Goal: Task Accomplishment & Management: Manage account settings

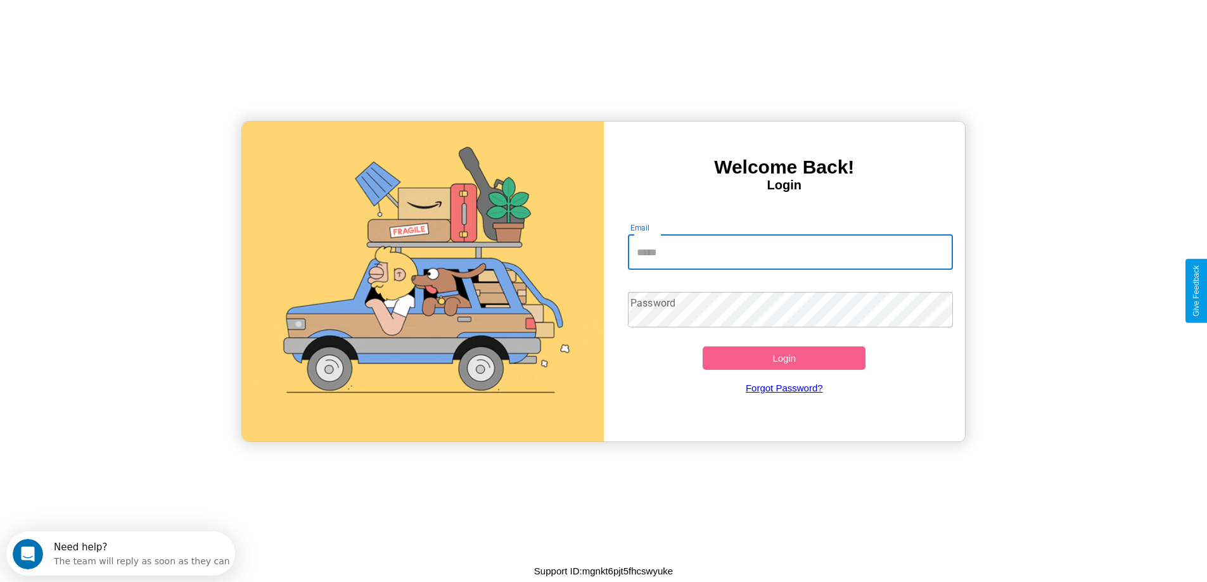
click at [790, 252] on input "Email" at bounding box center [790, 251] width 325 height 35
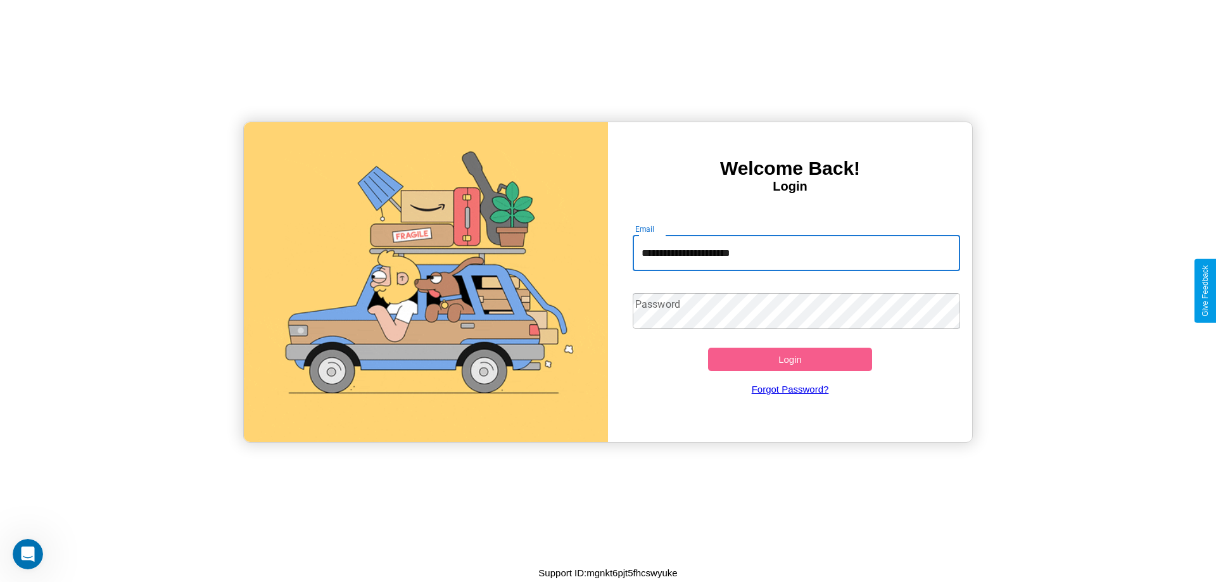
type input "**********"
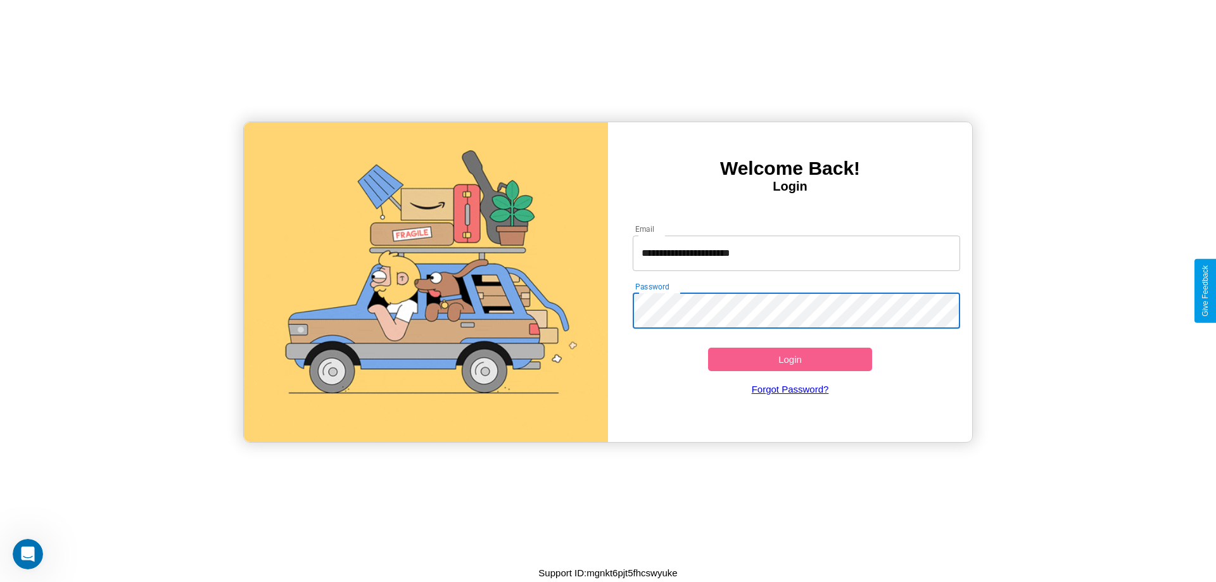
click at [790, 359] on button "Login" at bounding box center [790, 359] width 164 height 23
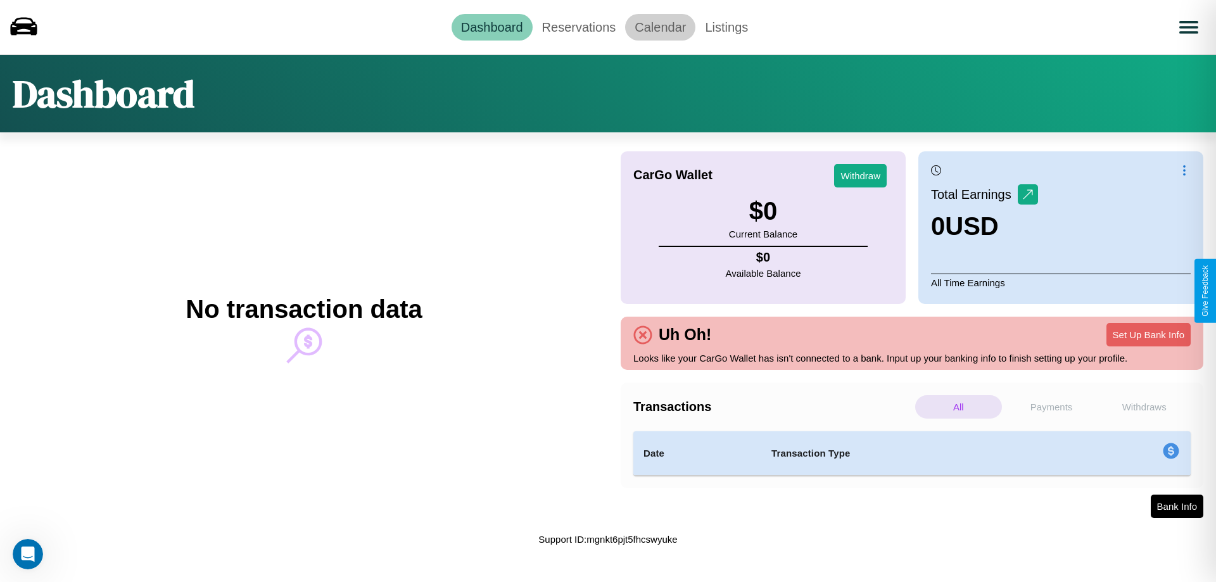
click at [660, 27] on link "Calendar" at bounding box center [660, 27] width 70 height 27
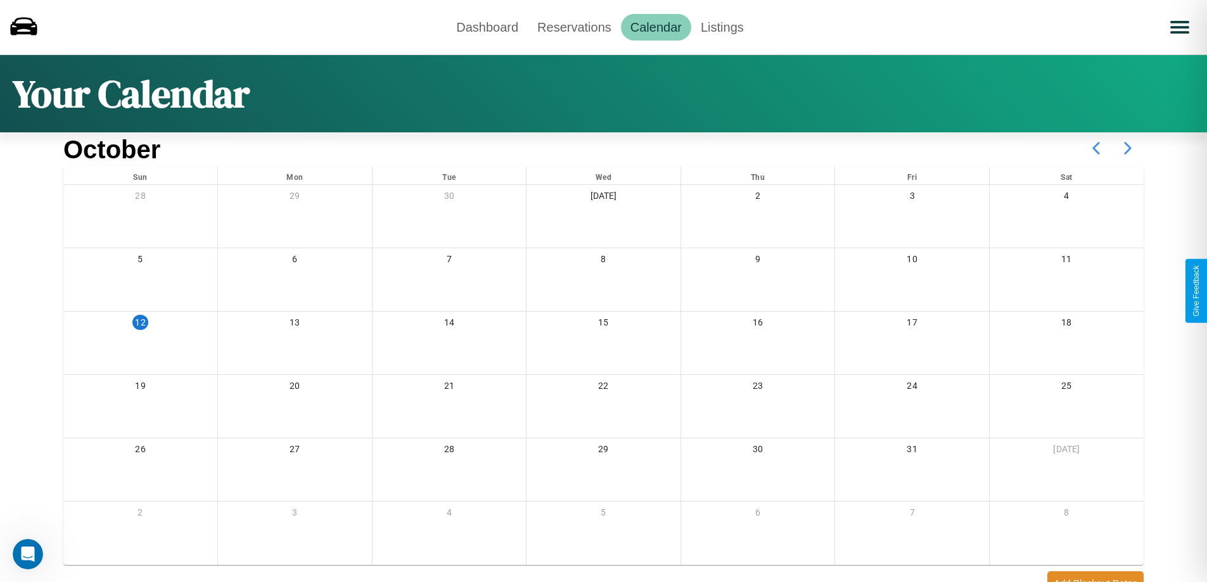
click at [1128, 148] on icon at bounding box center [1128, 148] width 32 height 32
click at [487, 27] on link "Dashboard" at bounding box center [487, 27] width 81 height 27
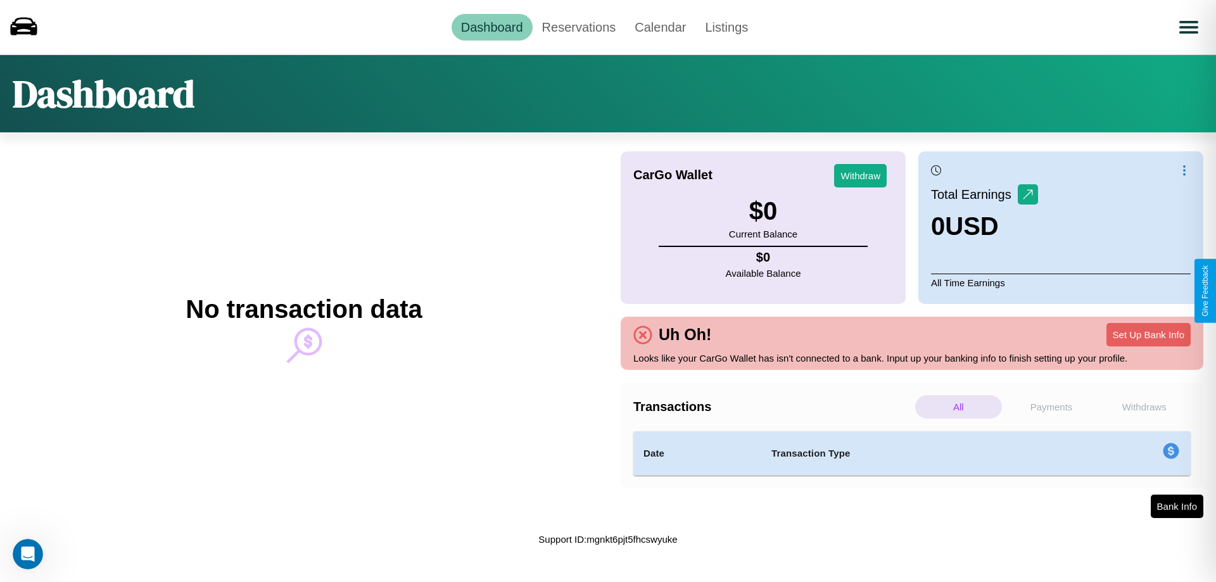
click at [1052, 407] on p "Payments" at bounding box center [1052, 406] width 87 height 23
click at [1144, 407] on p "Withdraws" at bounding box center [1144, 406] width 87 height 23
click at [959, 407] on p "All" at bounding box center [958, 406] width 87 height 23
click at [1052, 407] on p "Payments" at bounding box center [1052, 406] width 87 height 23
click at [578, 27] on link "Reservations" at bounding box center [579, 27] width 93 height 27
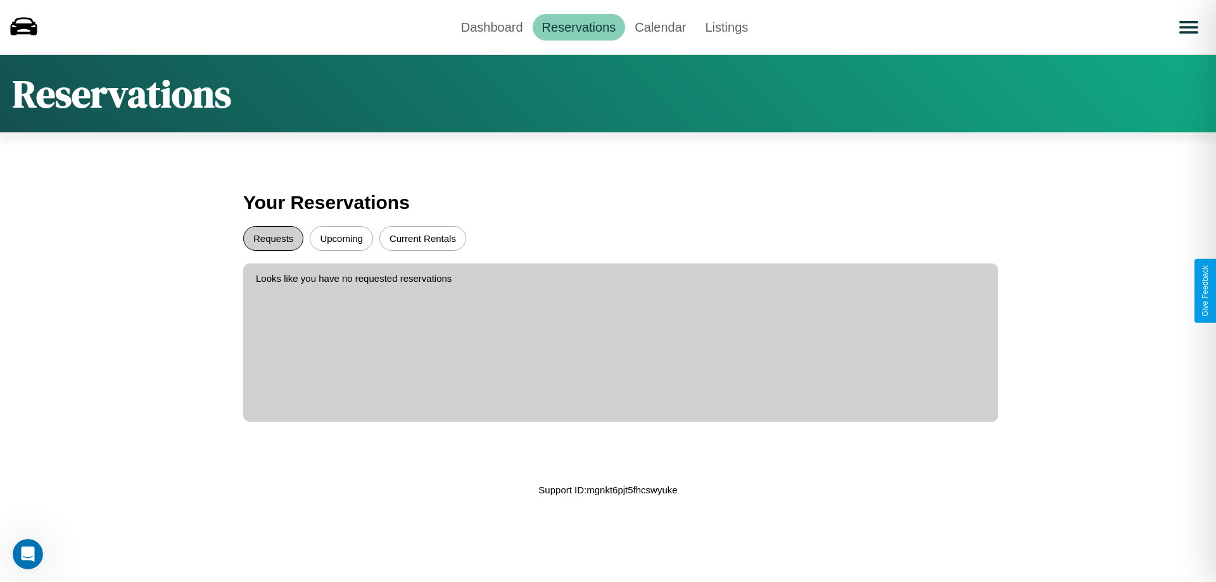
click at [273, 238] on button "Requests" at bounding box center [273, 238] width 60 height 25
click at [423, 238] on button "Current Rentals" at bounding box center [422, 238] width 87 height 25
click at [341, 238] on button "Upcoming" at bounding box center [341, 238] width 63 height 25
